Goal: Task Accomplishment & Management: Manage account settings

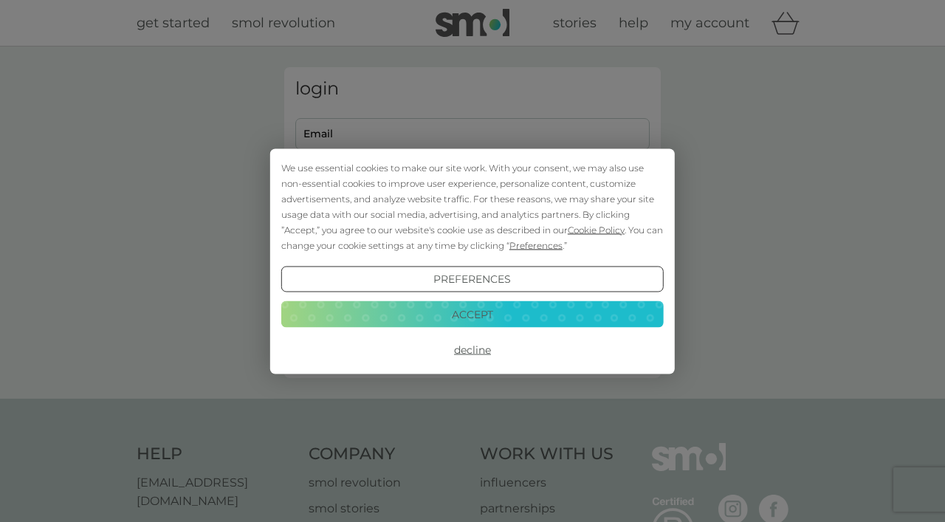
click at [547, 324] on button "Accept" at bounding box center [472, 314] width 382 height 27
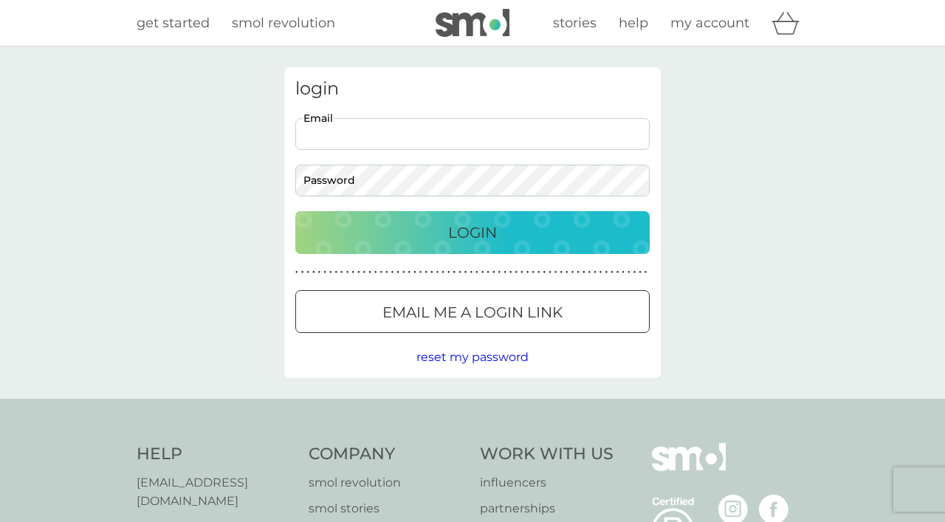
click at [479, 138] on input "Email" at bounding box center [472, 134] width 354 height 32
type input "[PERSON_NAME][EMAIL_ADDRESS][PERSON_NAME][DOMAIN_NAME]"
click at [295, 211] on button "Login" at bounding box center [472, 232] width 354 height 43
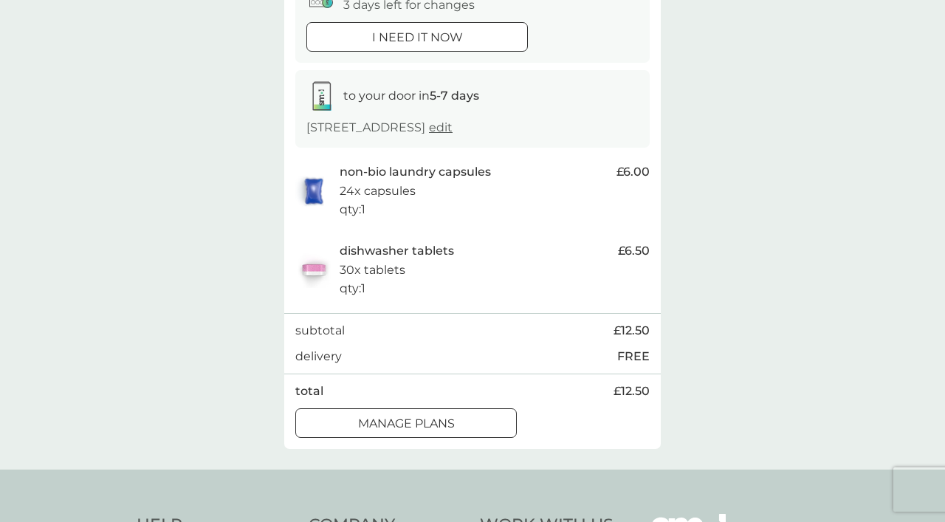
scroll to position [186, 0]
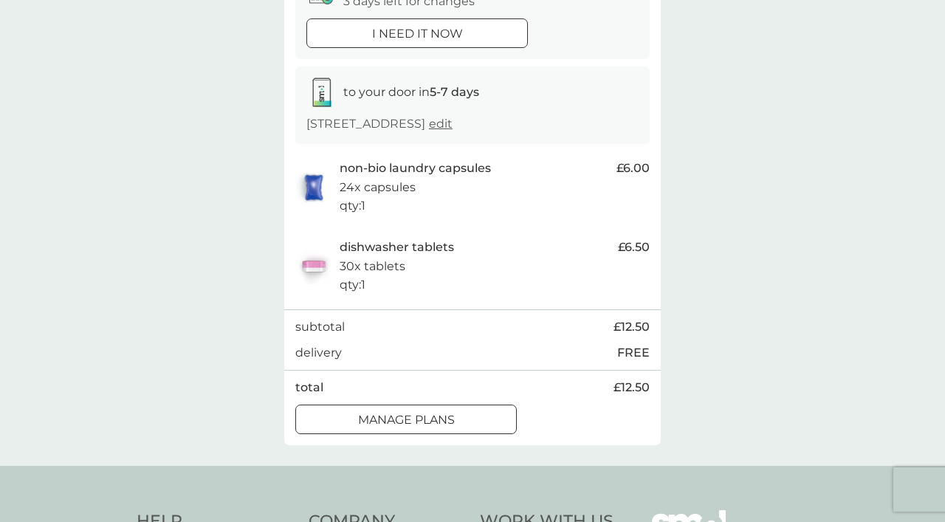
click at [453, 122] on span "edit" at bounding box center [441, 124] width 24 height 14
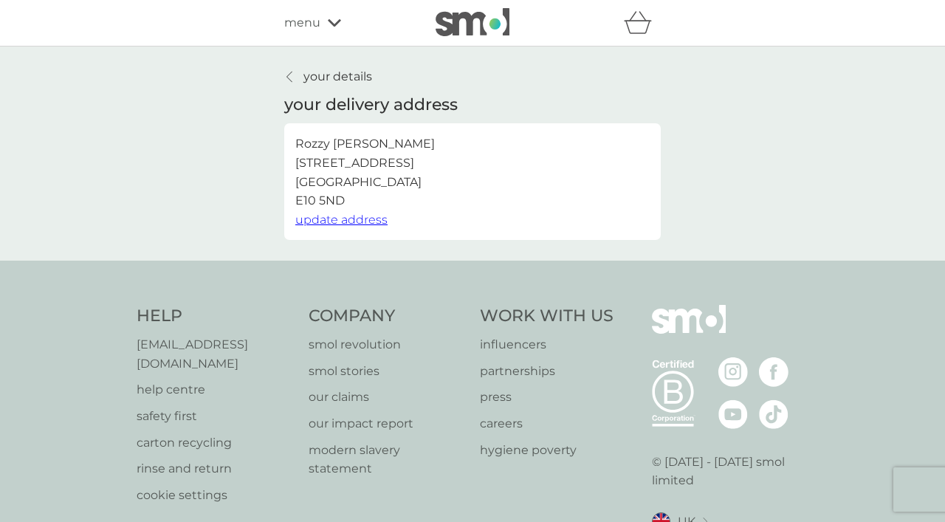
click at [317, 71] on p "your details" at bounding box center [337, 76] width 69 height 19
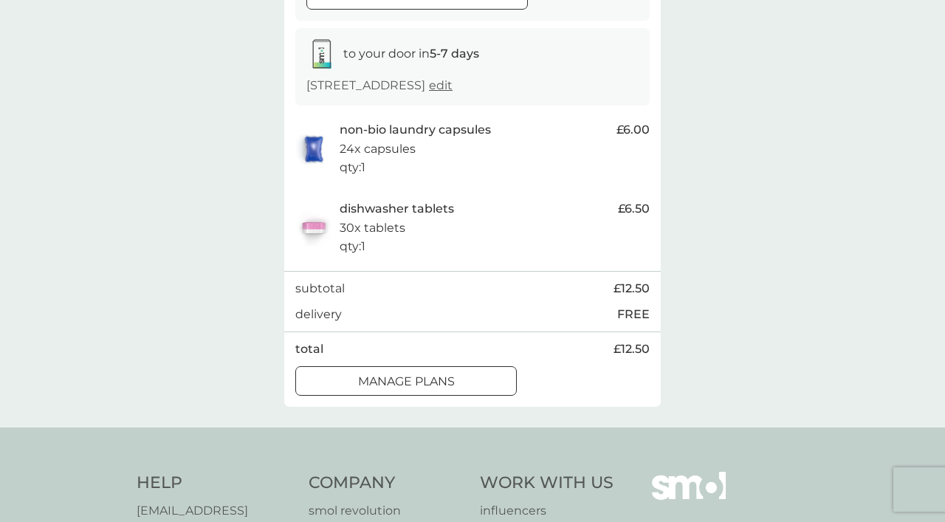
scroll to position [247, 0]
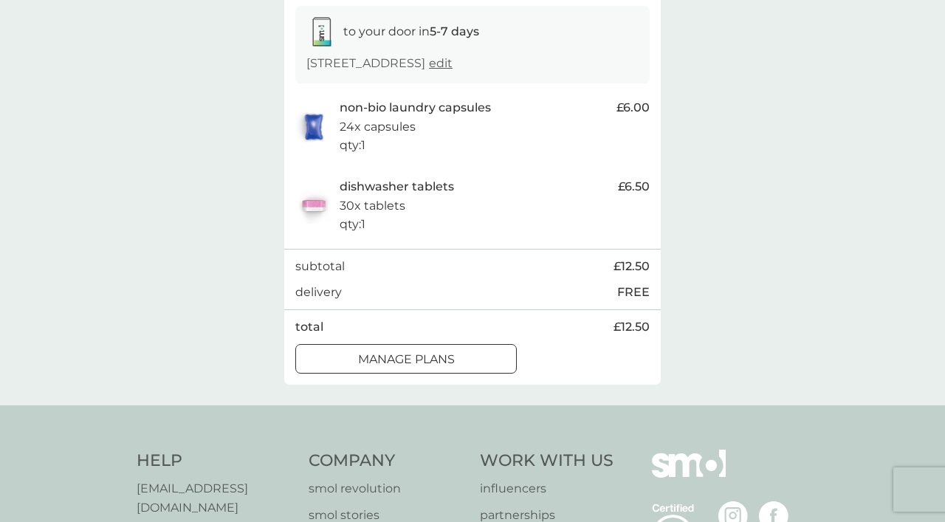
click at [443, 352] on p "manage plans" at bounding box center [406, 359] width 97 height 19
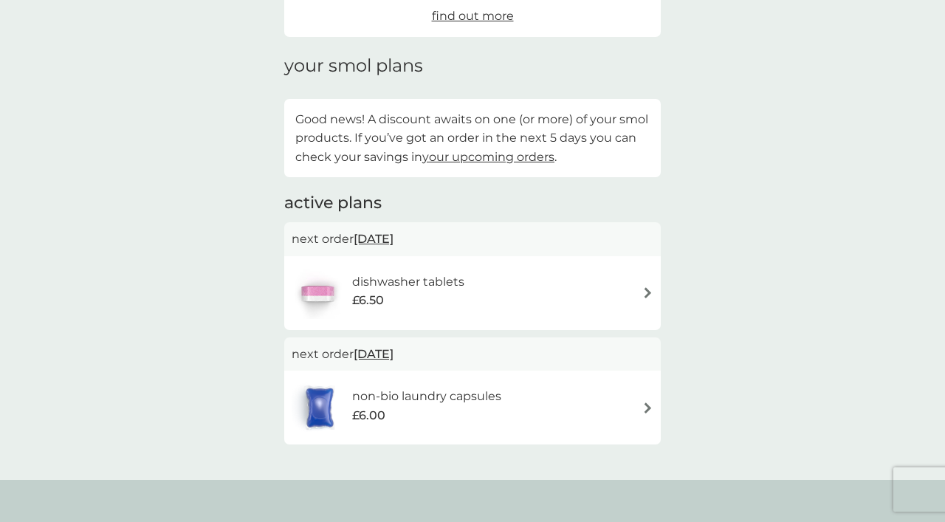
scroll to position [169, 0]
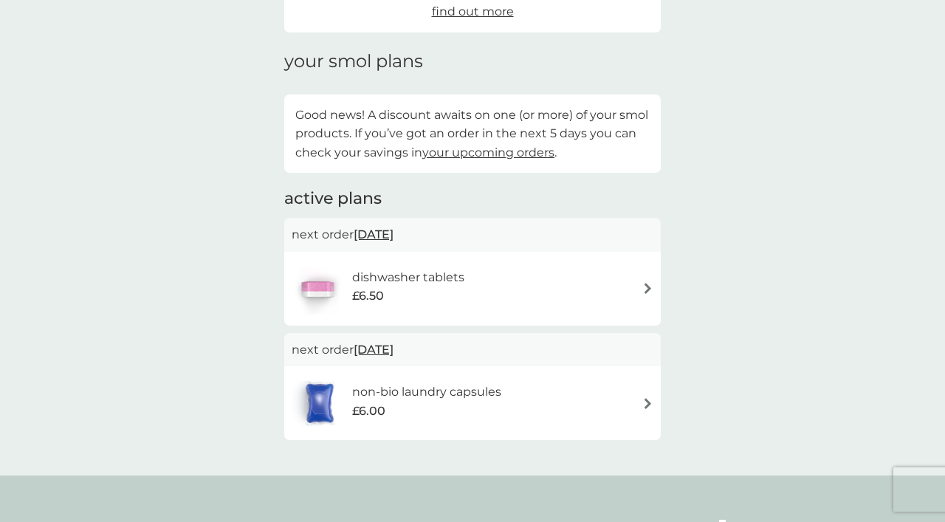
click at [390, 235] on span "[DATE]" at bounding box center [374, 234] width 40 height 29
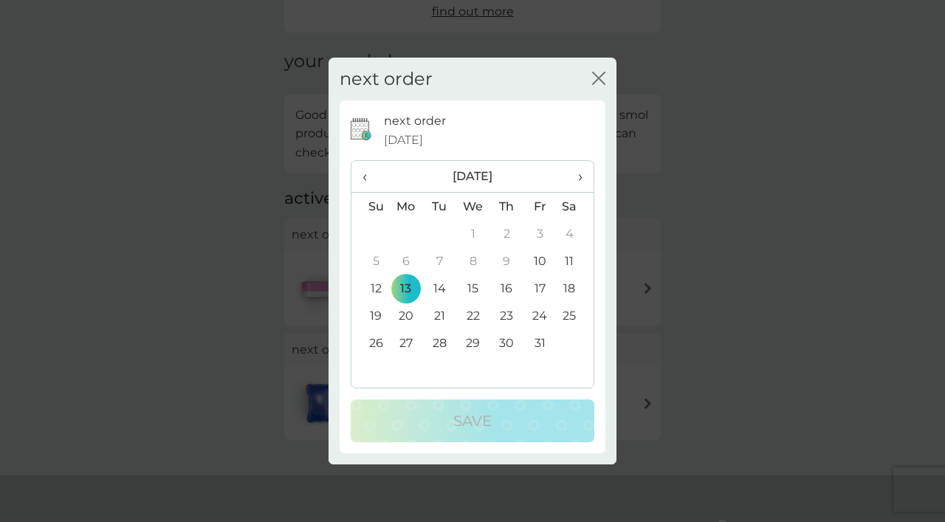
click at [407, 340] on td "27" at bounding box center [406, 342] width 34 height 27
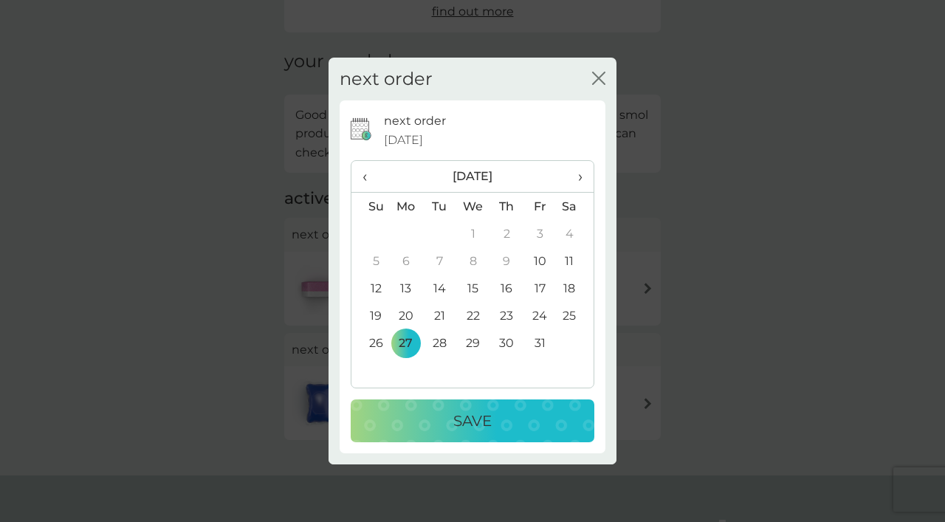
click at [433, 422] on div "Save" at bounding box center [472, 421] width 214 height 24
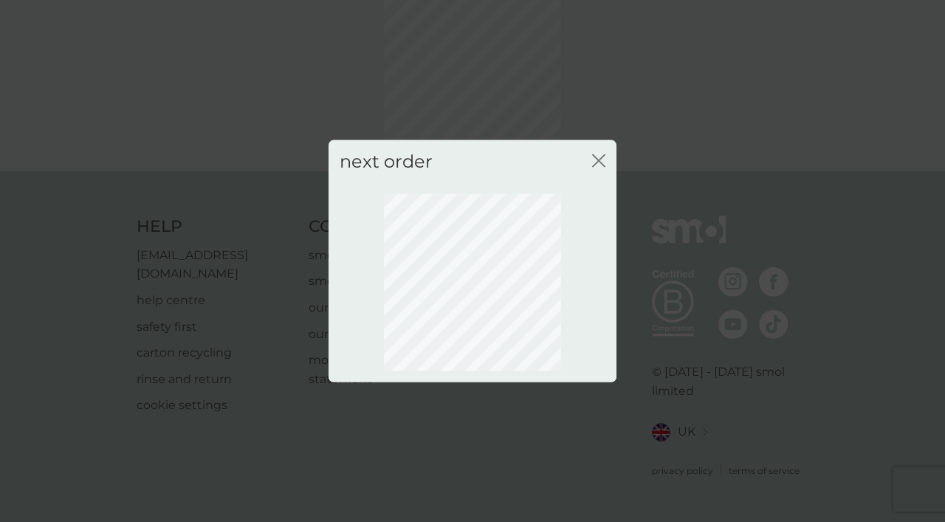
scroll to position [97, 0]
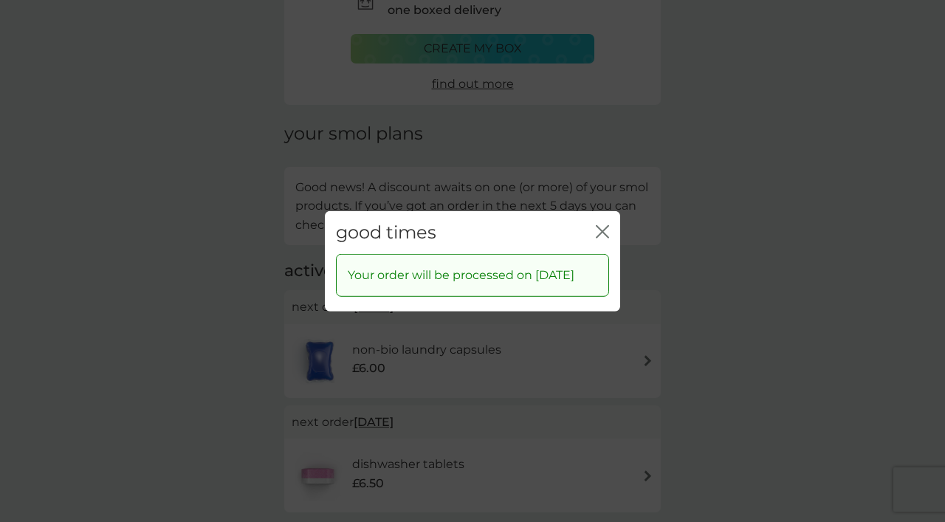
click at [605, 224] on icon "close" at bounding box center [602, 230] width 13 height 13
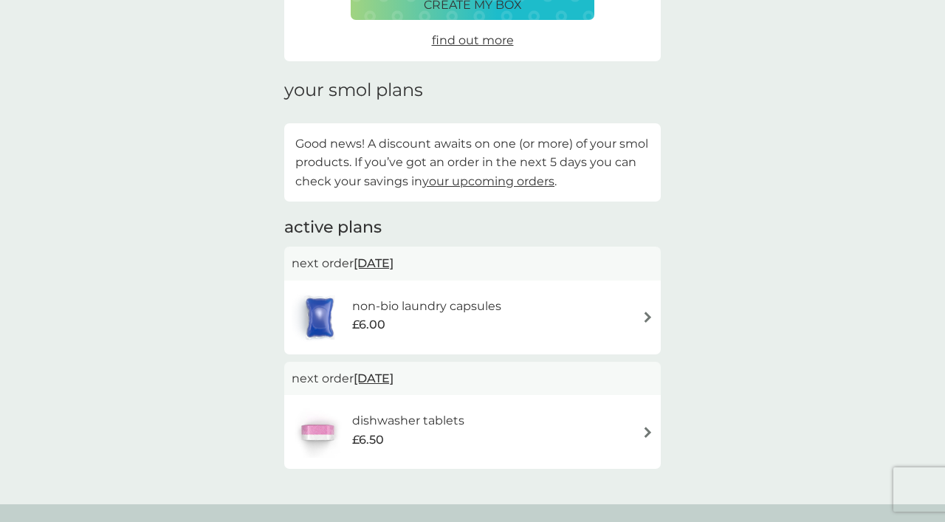
scroll to position [207, 0]
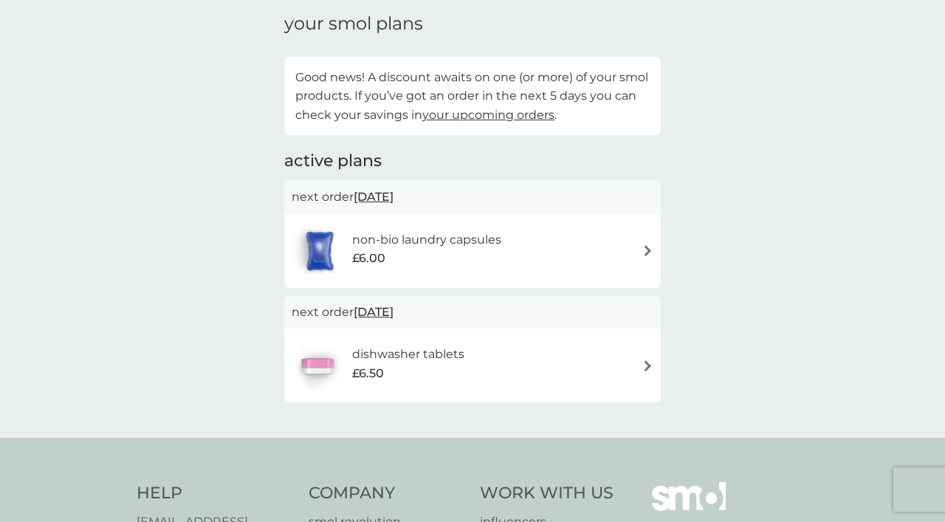
click at [392, 193] on span "[DATE]" at bounding box center [374, 196] width 40 height 29
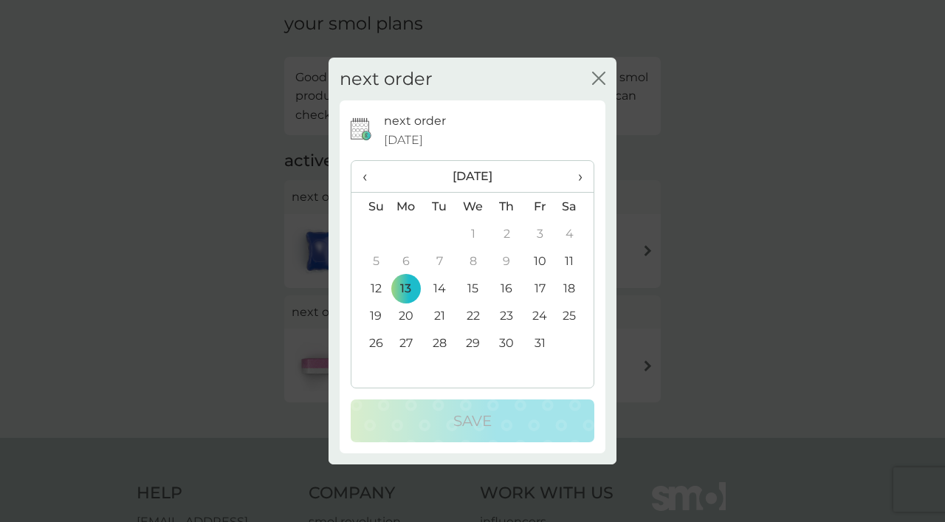
click at [405, 342] on td "27" at bounding box center [406, 342] width 34 height 27
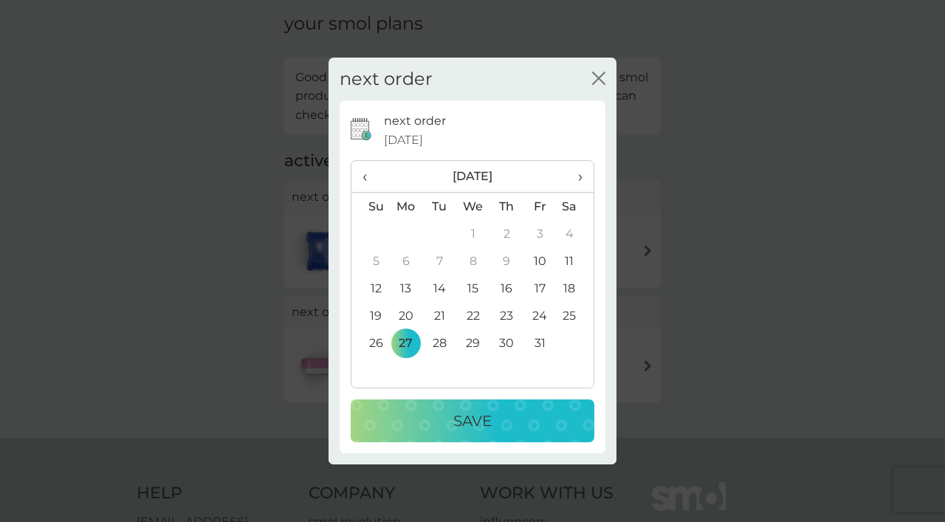
click at [441, 424] on div "Save" at bounding box center [472, 421] width 214 height 24
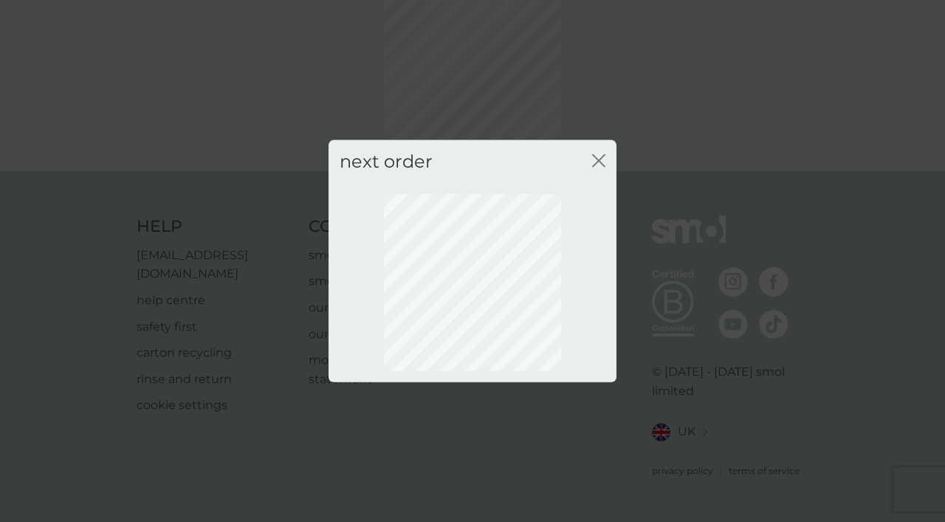
scroll to position [97, 0]
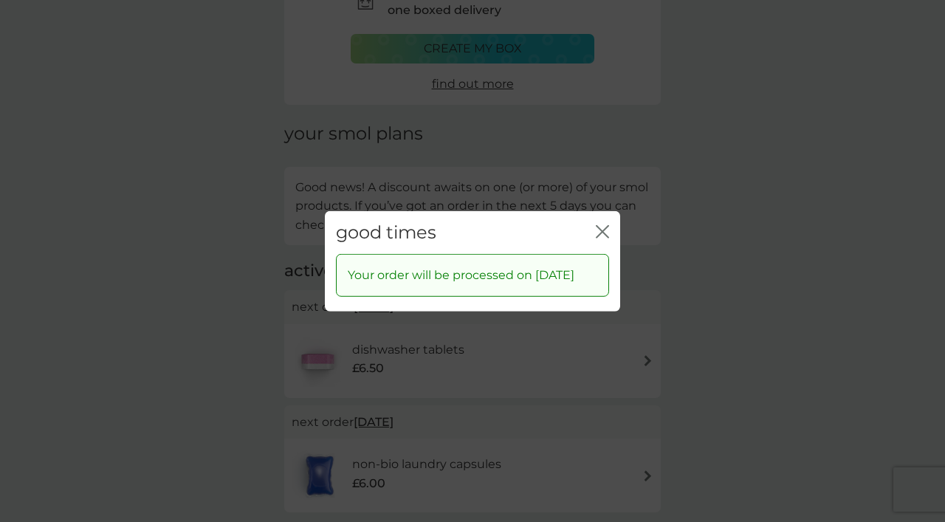
click at [602, 225] on icon "close" at bounding box center [605, 231] width 6 height 12
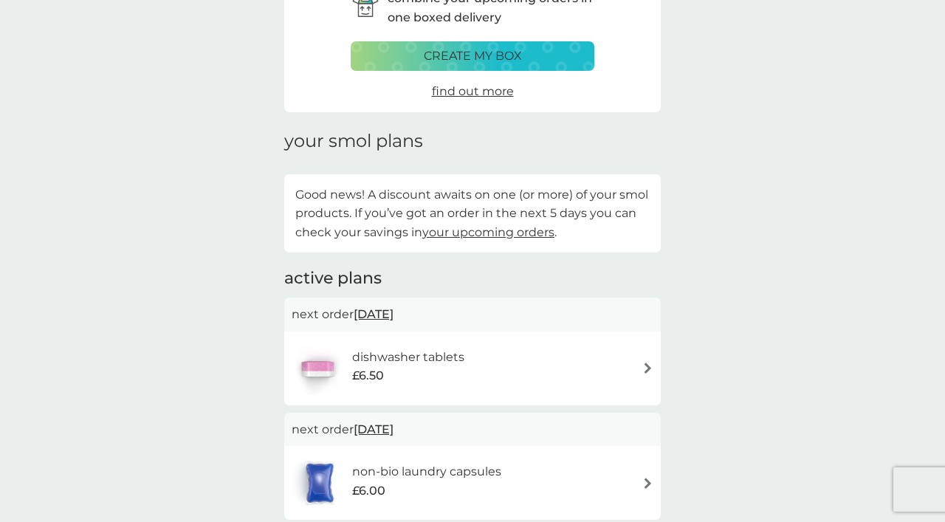
scroll to position [0, 0]
